Goal: Answer question/provide support: Answer question/provide support

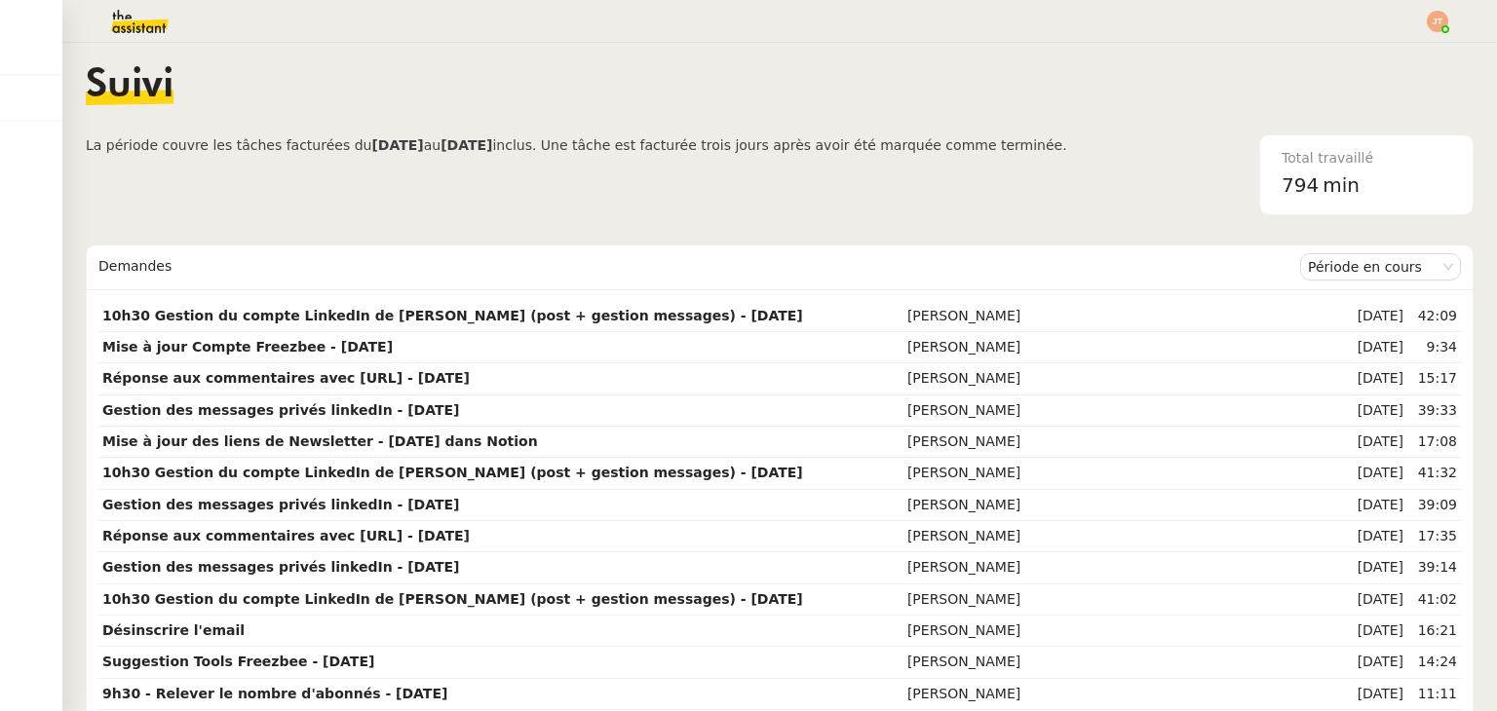
click at [124, 27] on img at bounding box center [124, 21] width 151 height 43
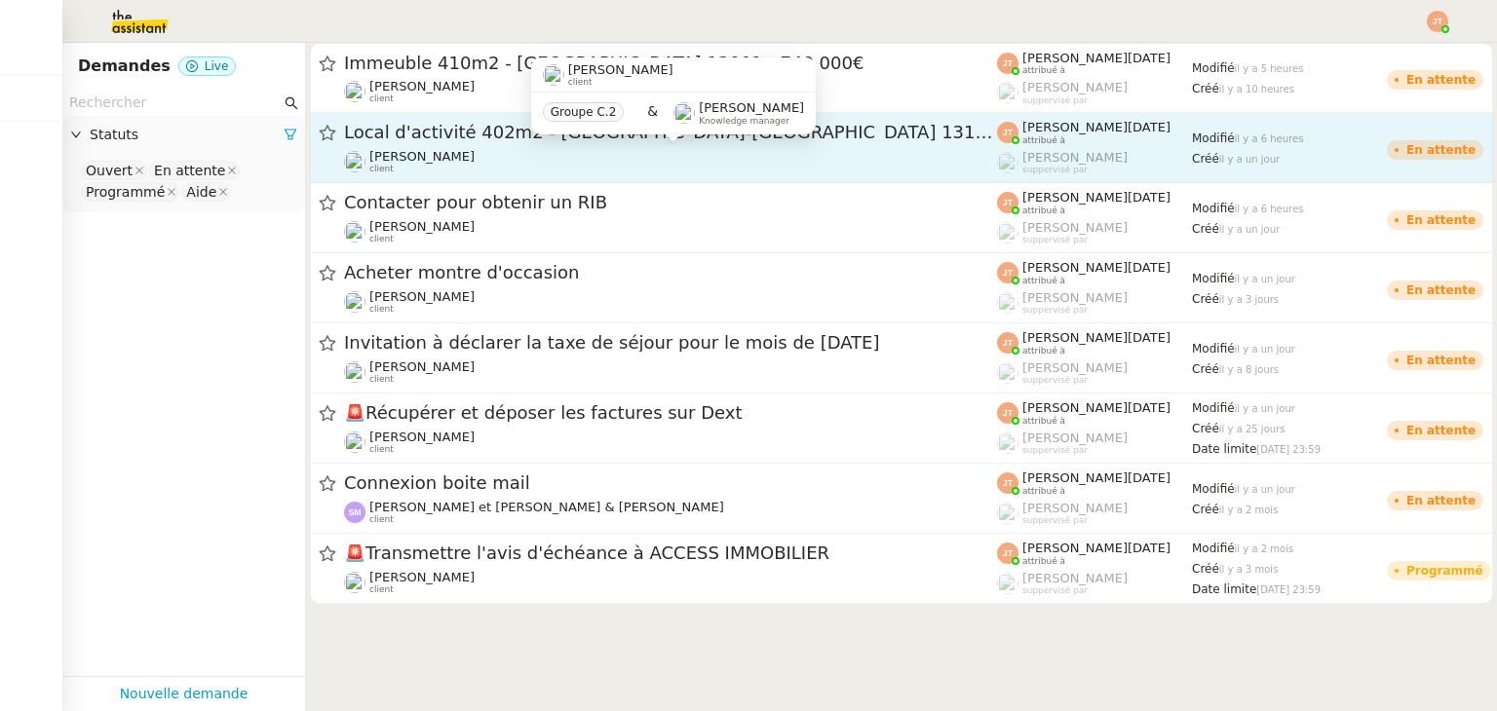
click at [505, 150] on div "[PERSON_NAME] client" at bounding box center [670, 161] width 653 height 25
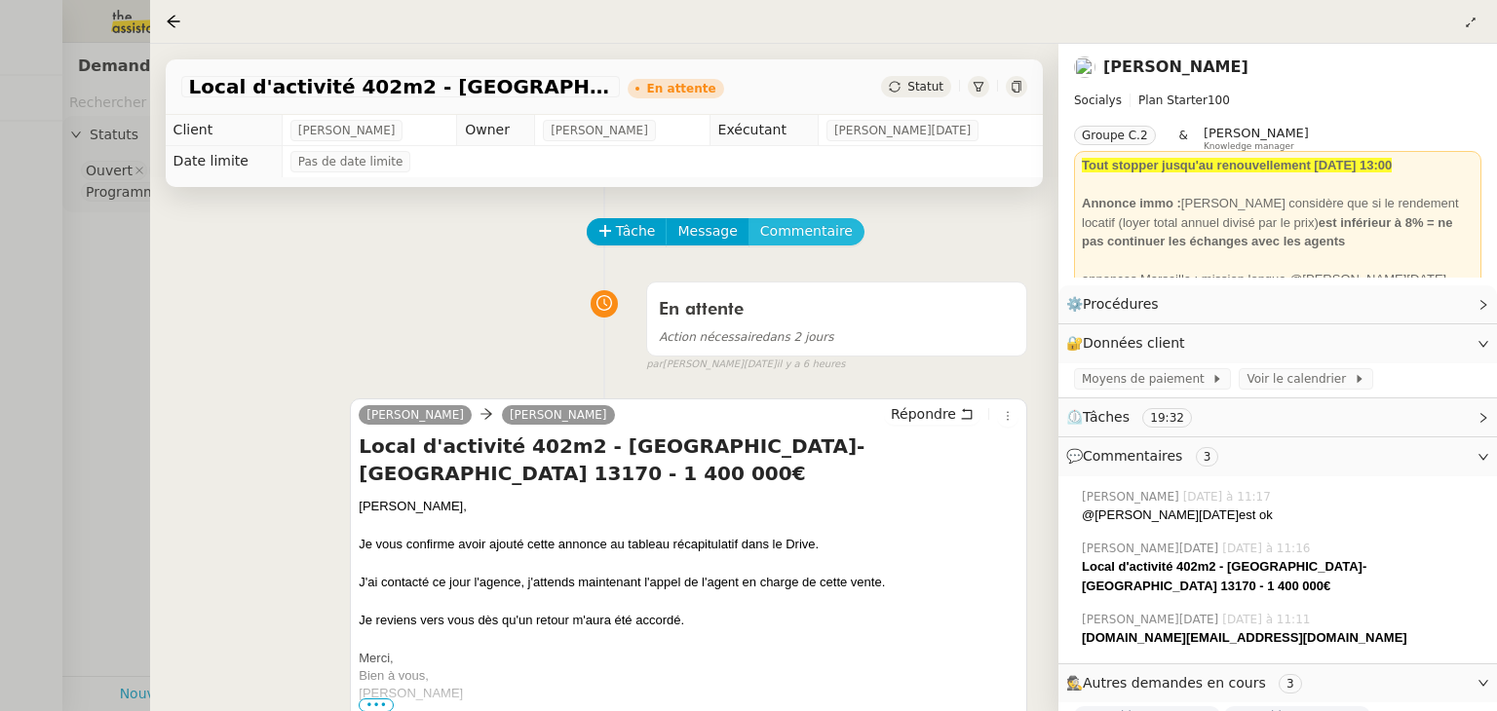
click at [767, 240] on span "Commentaire" at bounding box center [806, 231] width 93 height 22
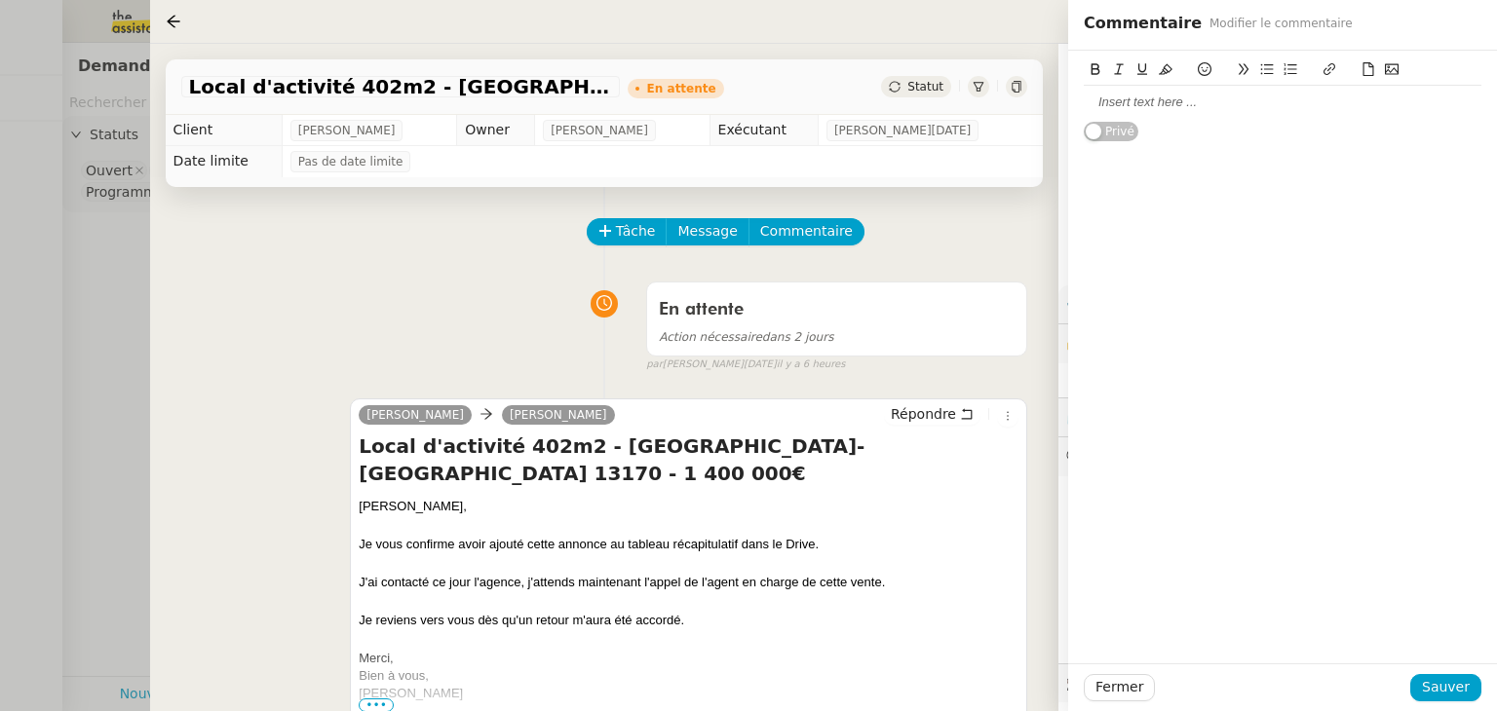
click at [1118, 104] on div at bounding box center [1283, 103] width 398 height 18
click at [1463, 683] on span "Sauver" at bounding box center [1446, 687] width 48 height 22
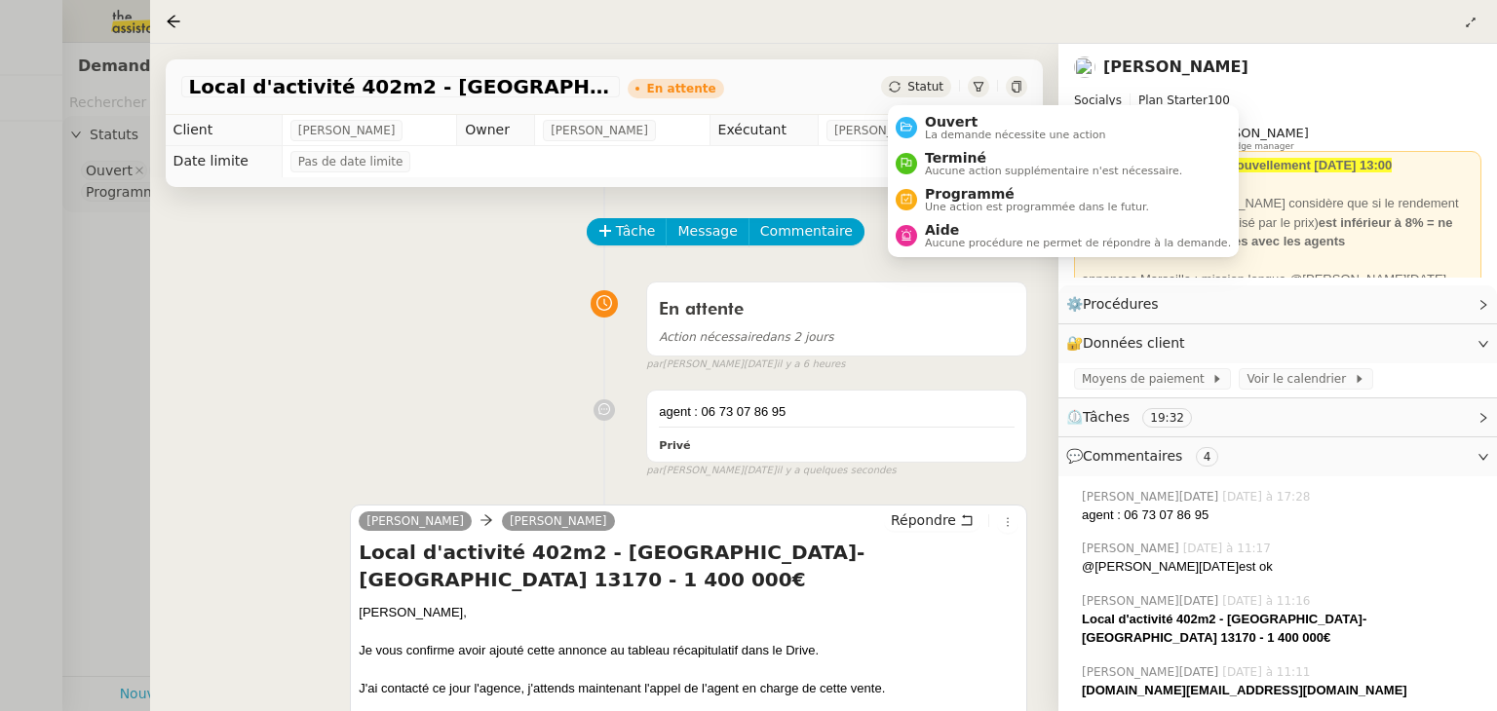
click at [896, 96] on div "Statut" at bounding box center [916, 86] width 70 height 21
click at [960, 123] on span "Ouvert" at bounding box center [1015, 122] width 181 height 16
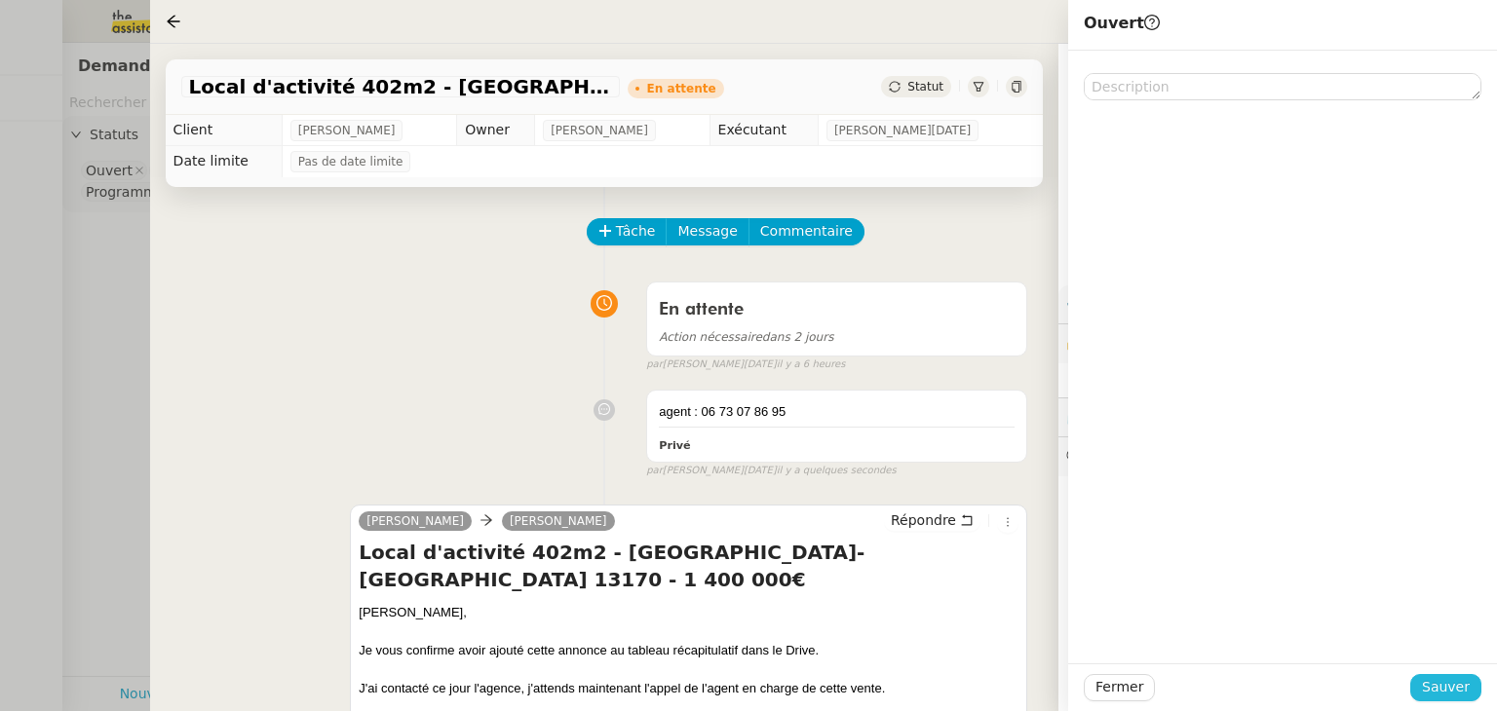
click at [1423, 684] on button "Sauver" at bounding box center [1445, 687] width 71 height 27
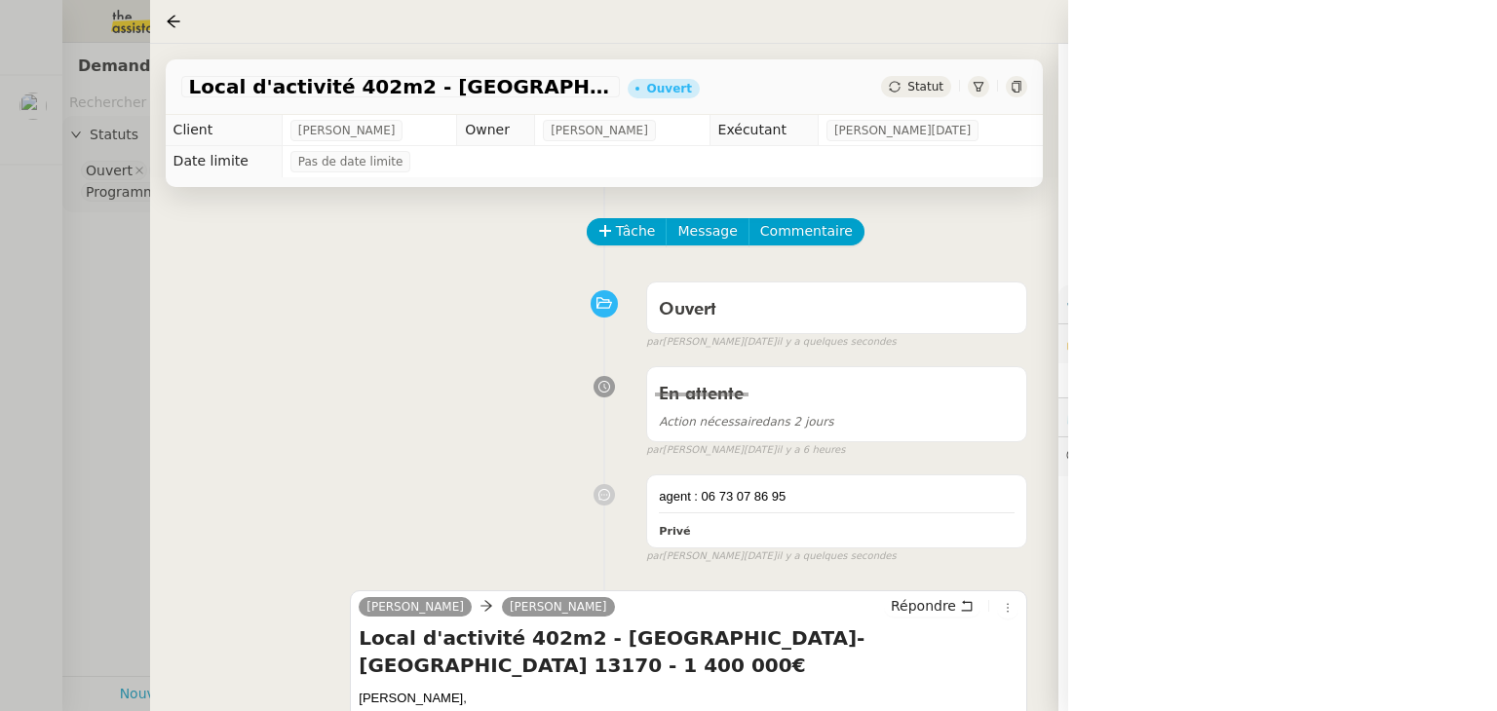
click at [909, 93] on div "Statut" at bounding box center [916, 86] width 70 height 21
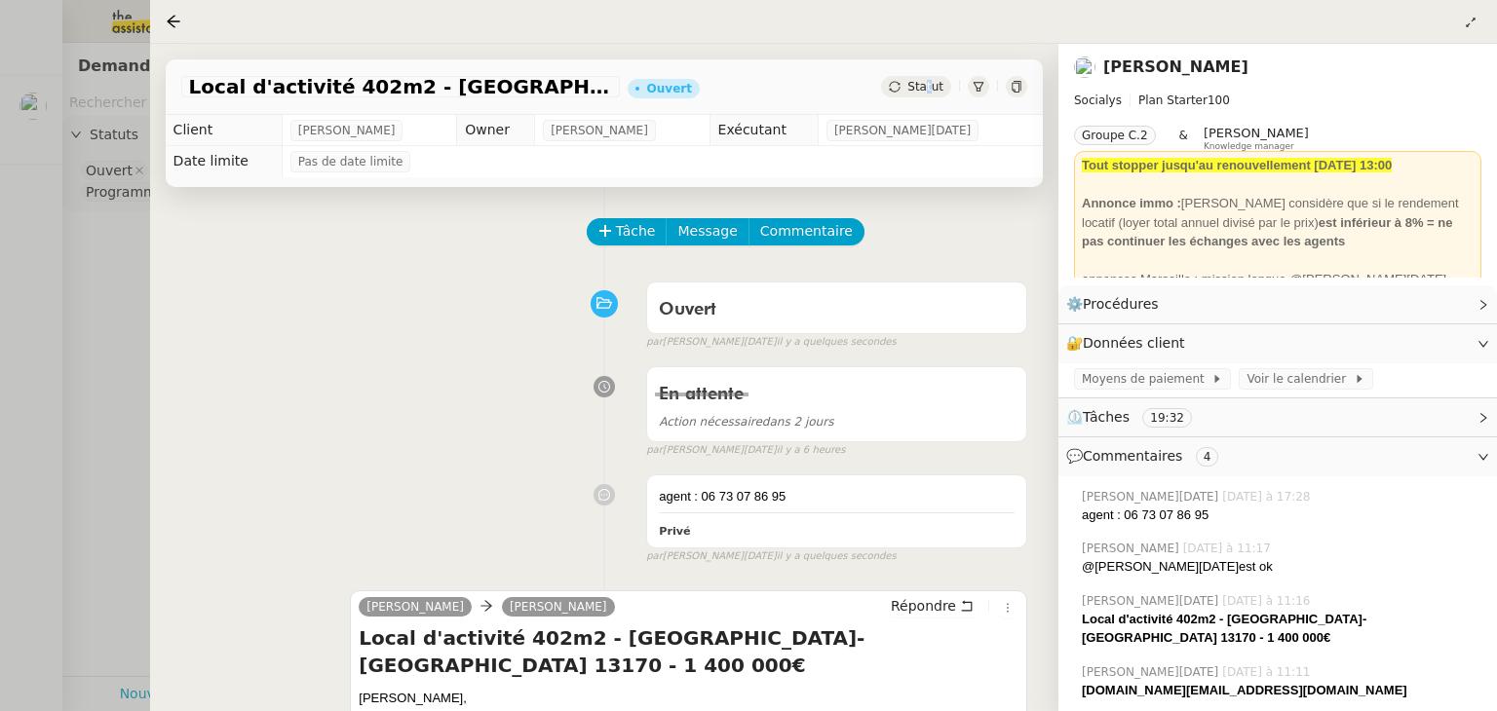
click at [931, 94] on div "Local d'activité 402m2 - Les Pennes-Mirabeau 13170 - 1 400 000€ Ouvert Statut" at bounding box center [604, 87] width 877 height 56
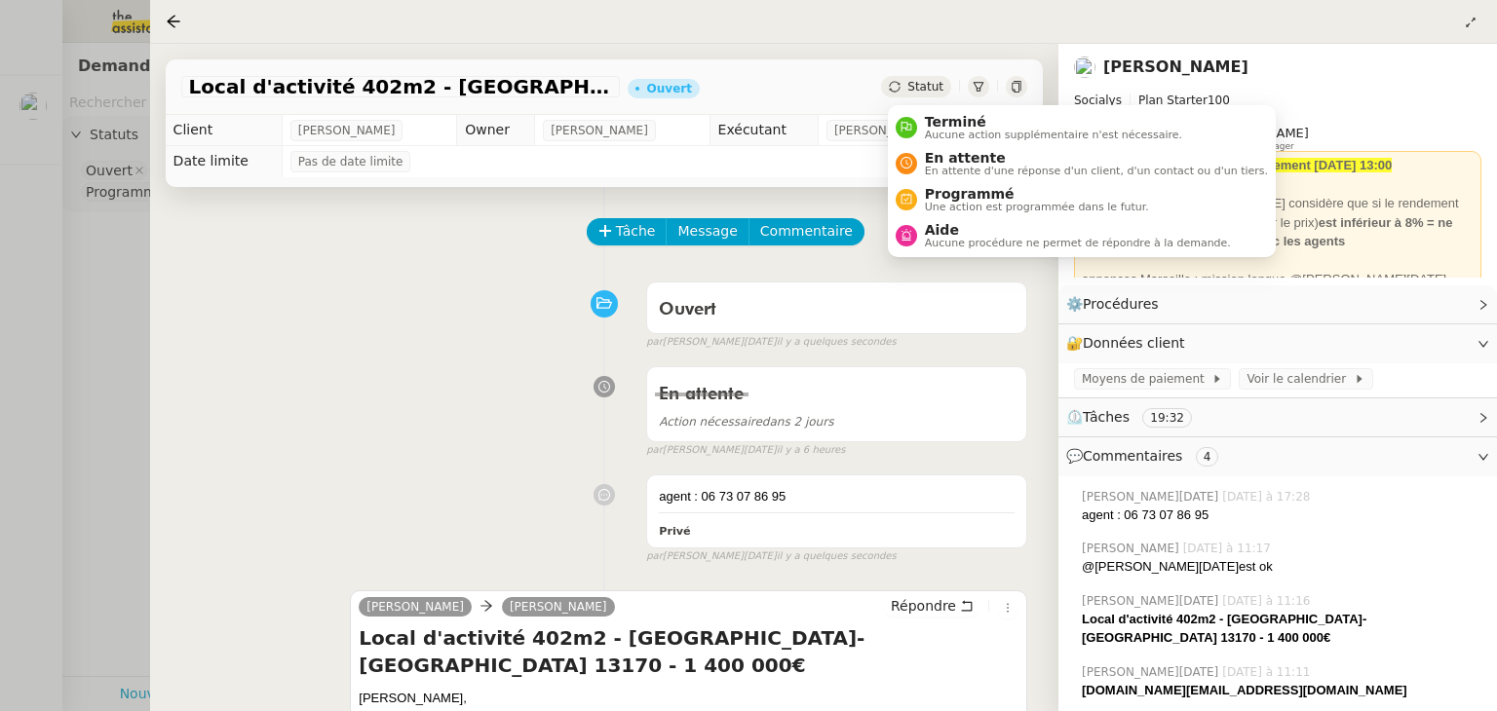
click at [926, 91] on span "Statut" at bounding box center [925, 87] width 36 height 14
click at [944, 157] on span "En attente" at bounding box center [1096, 158] width 343 height 16
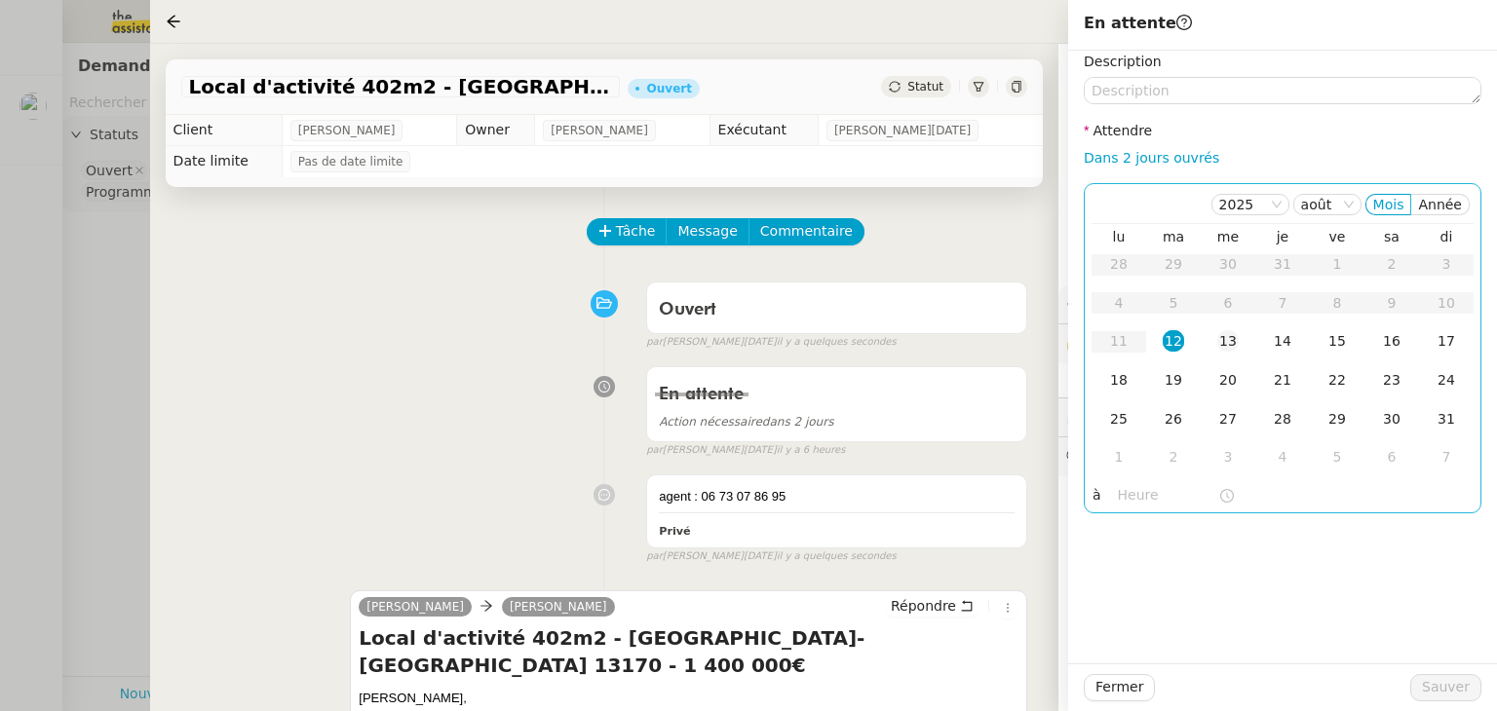
click at [1234, 337] on div "13" at bounding box center [1227, 340] width 21 height 21
click at [1141, 490] on input "text" at bounding box center [1168, 495] width 100 height 22
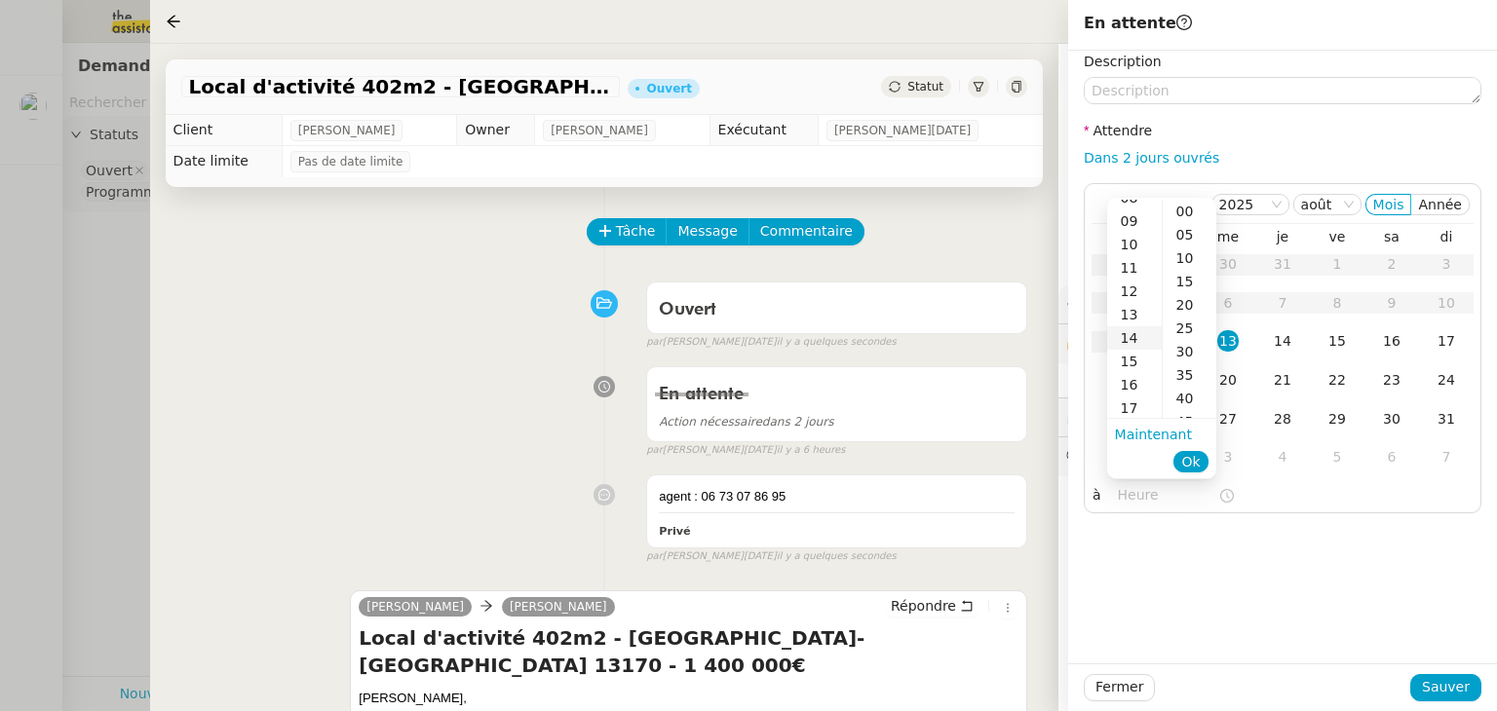
scroll to position [195, 0]
click at [1132, 243] on div "10" at bounding box center [1134, 250] width 55 height 23
click at [1197, 209] on div "00" at bounding box center [1189, 211] width 54 height 23
type input "10:00"
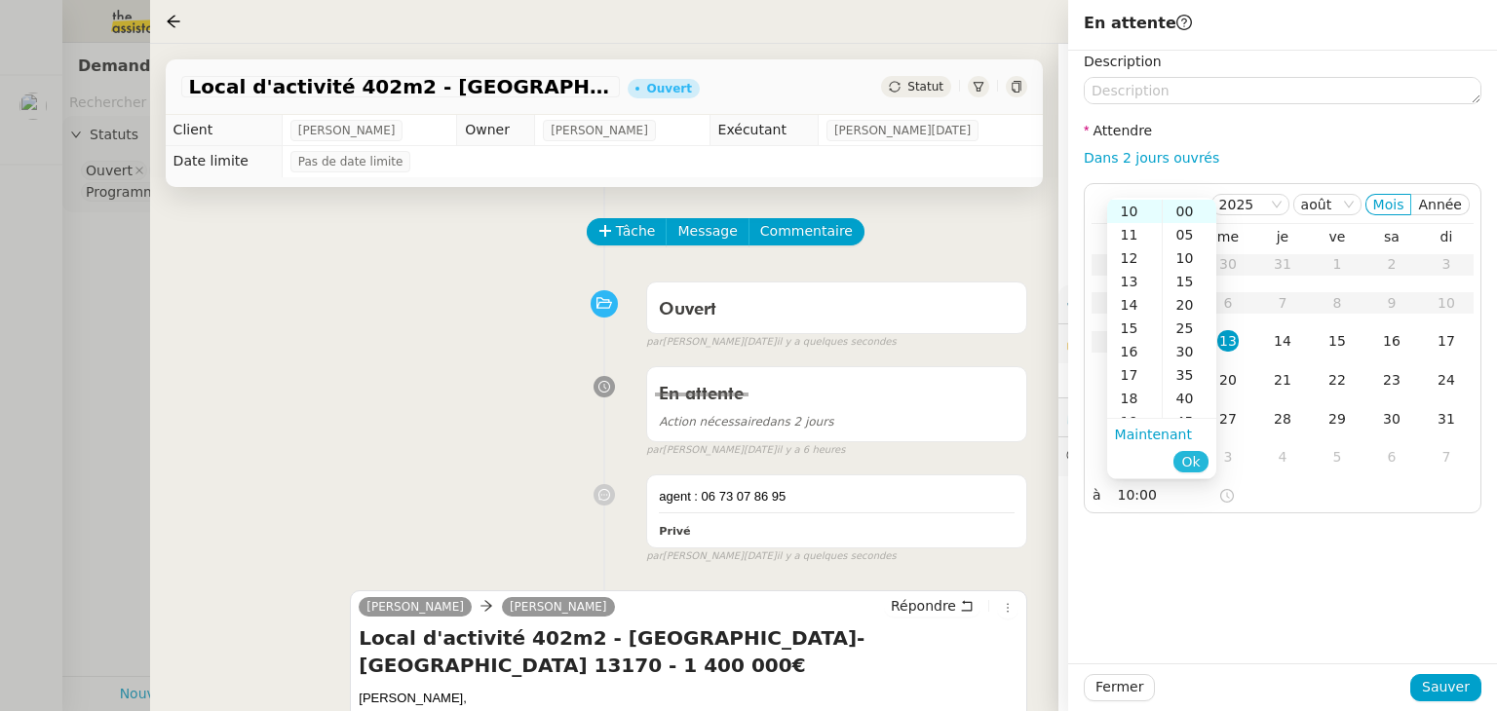
click at [1199, 455] on span "Ok" at bounding box center [1190, 461] width 19 height 19
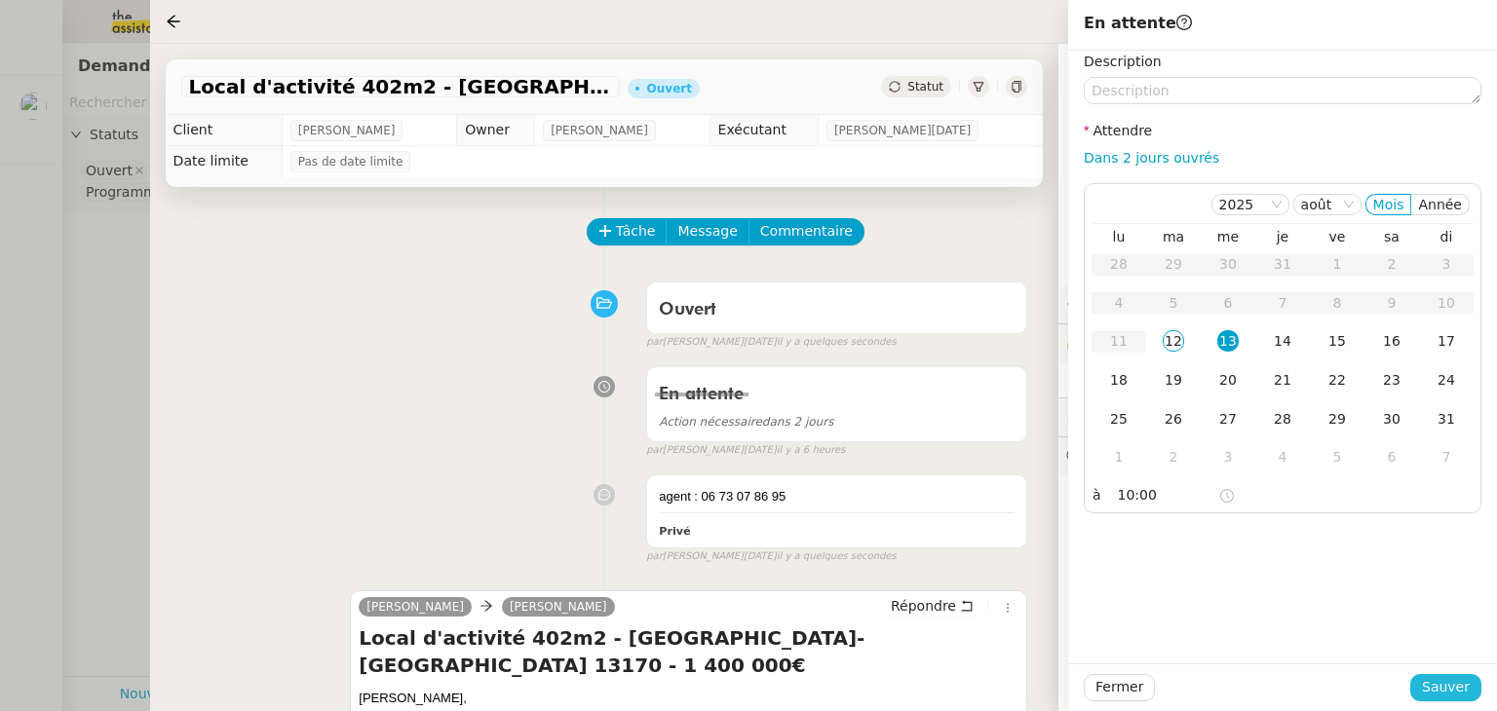
click at [1454, 685] on span "Sauver" at bounding box center [1446, 687] width 48 height 22
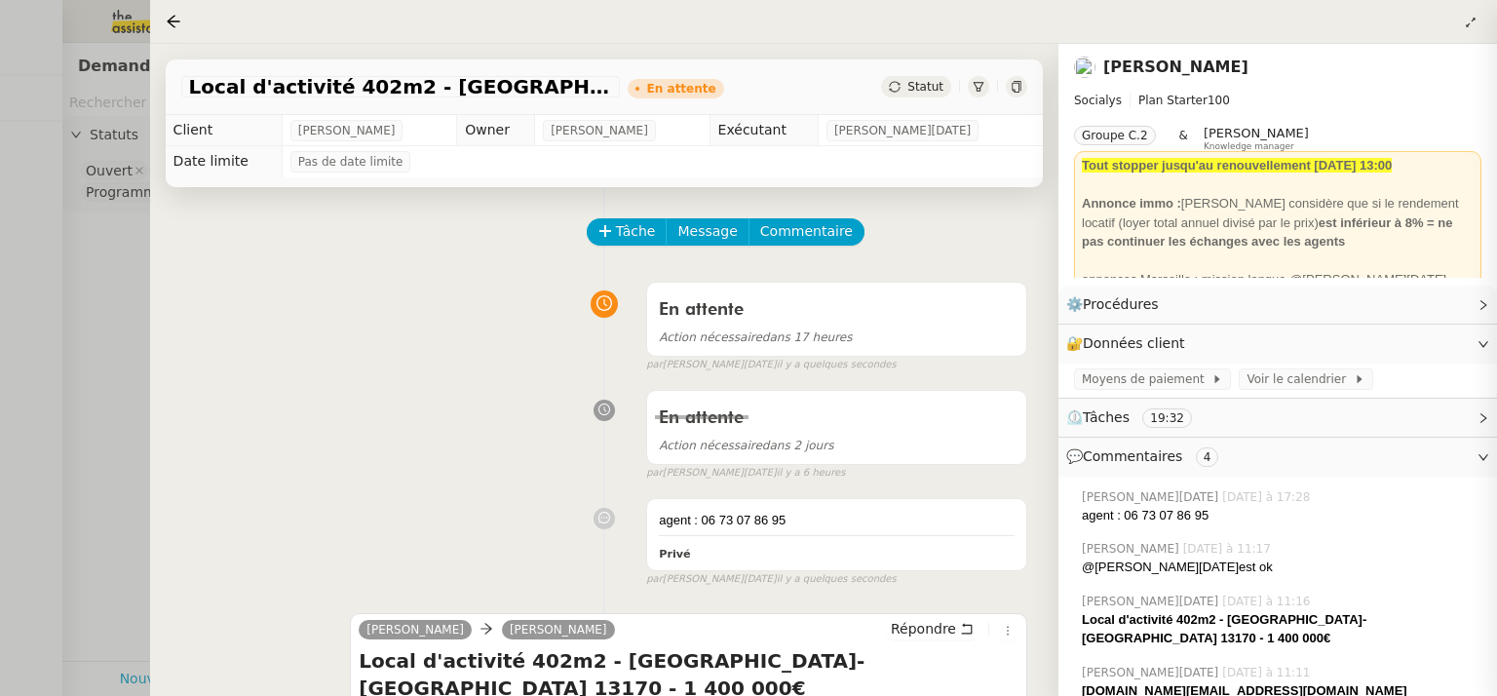
click at [148, 364] on div at bounding box center [748, 348] width 1497 height 696
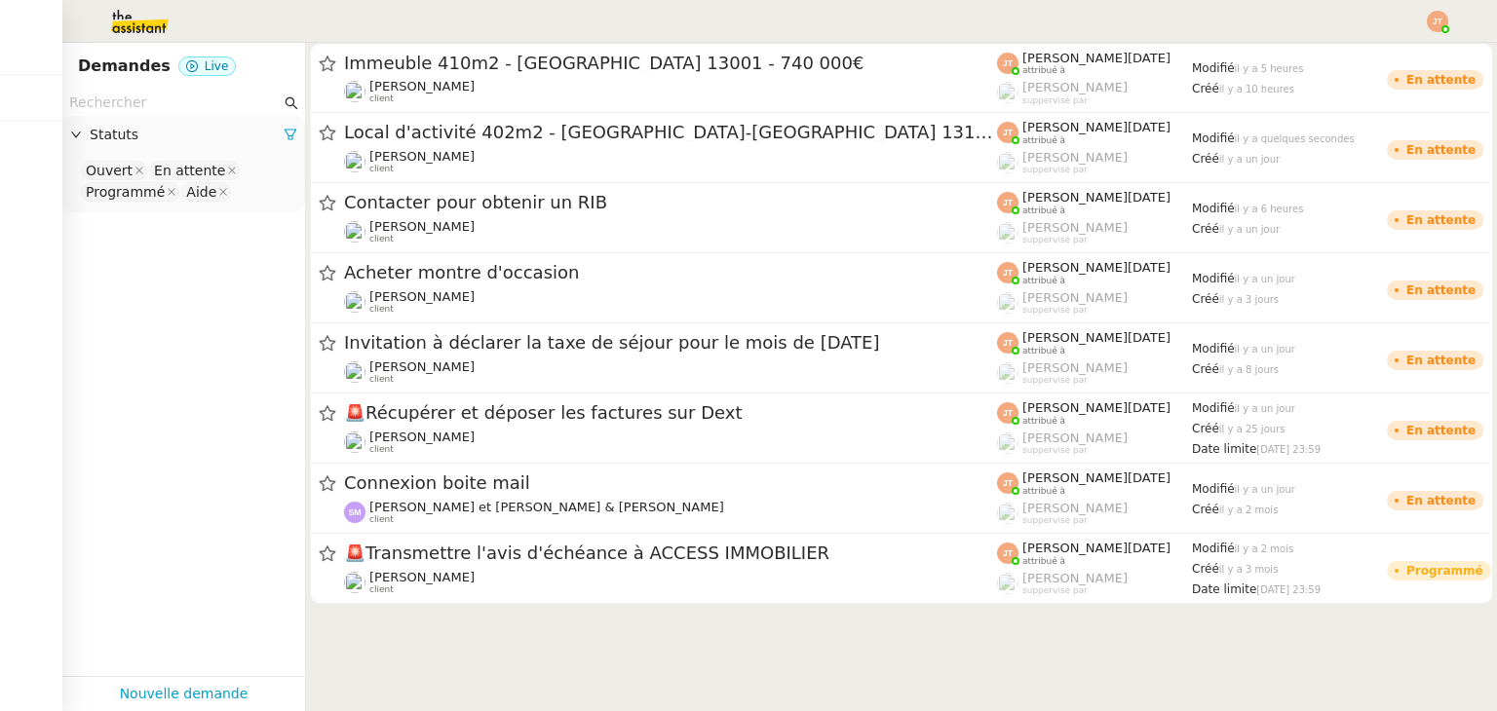
click at [1426, 18] on div at bounding box center [748, 21] width 1399 height 43
click at [1428, 21] on img at bounding box center [1437, 21] width 21 height 21
click at [1375, 54] on span "Suivi" at bounding box center [1368, 56] width 33 height 16
